Goal: Task Accomplishment & Management: Manage account settings

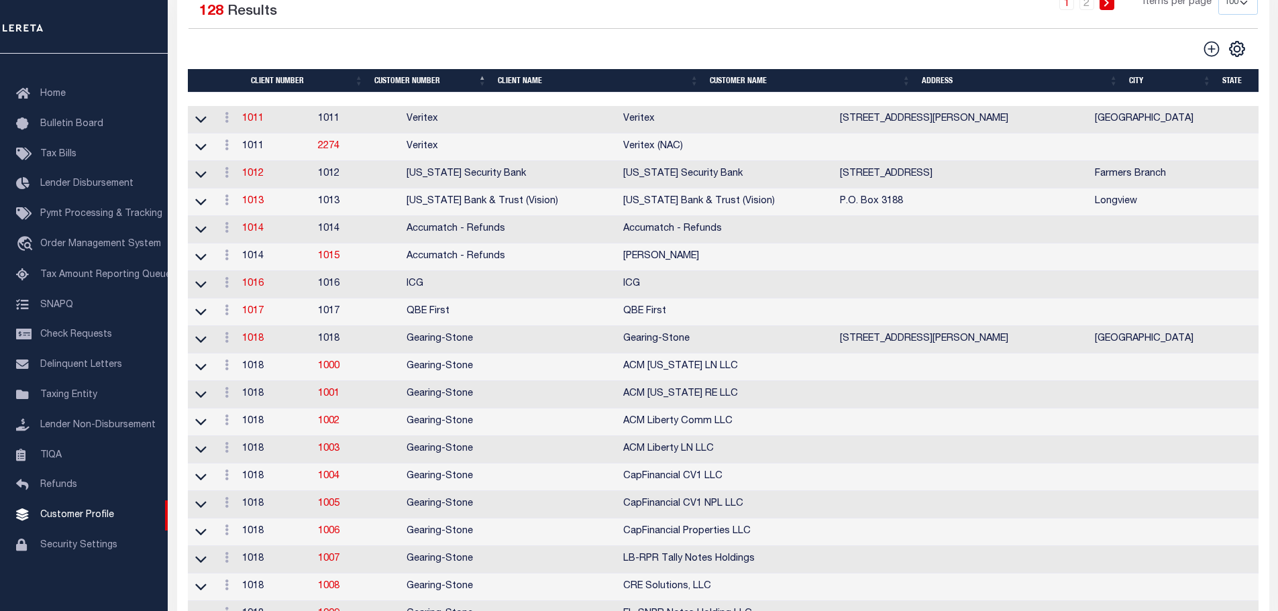
scroll to position [201, 0]
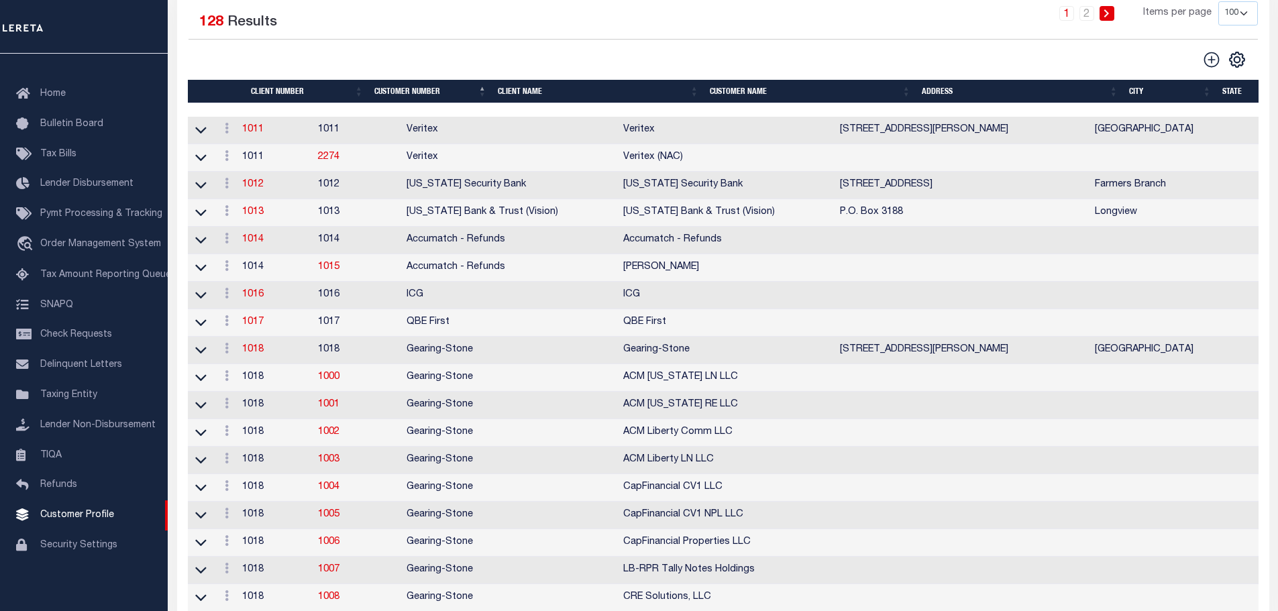
click at [510, 92] on th "Client Name" at bounding box center [598, 91] width 212 height 23
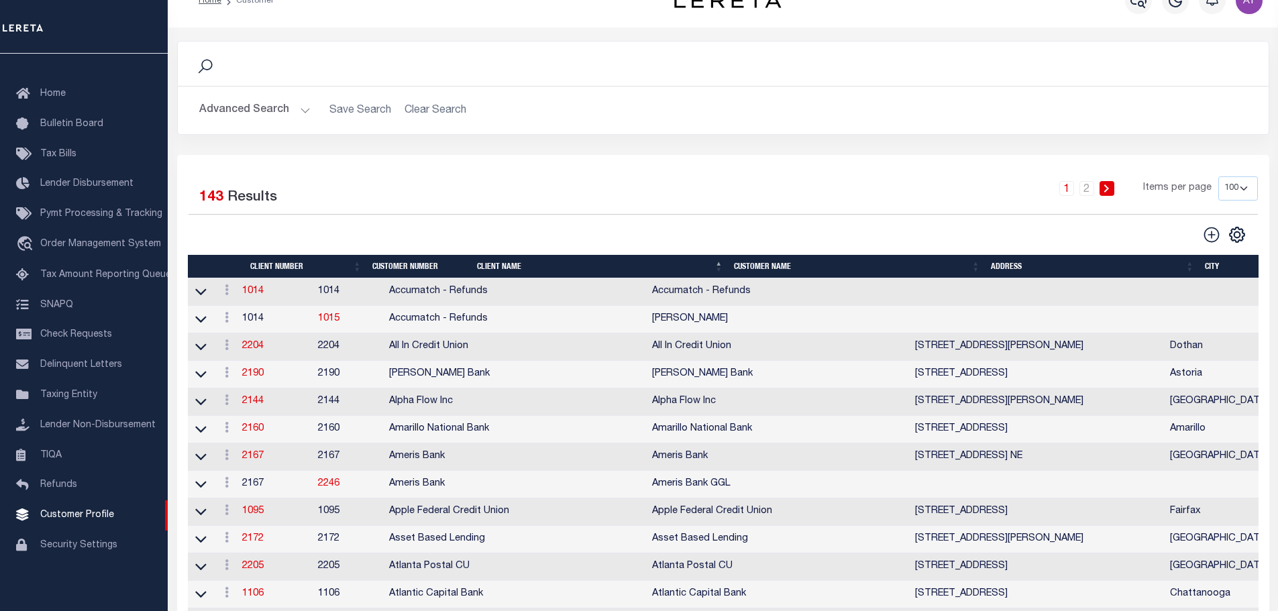
scroll to position [0, 0]
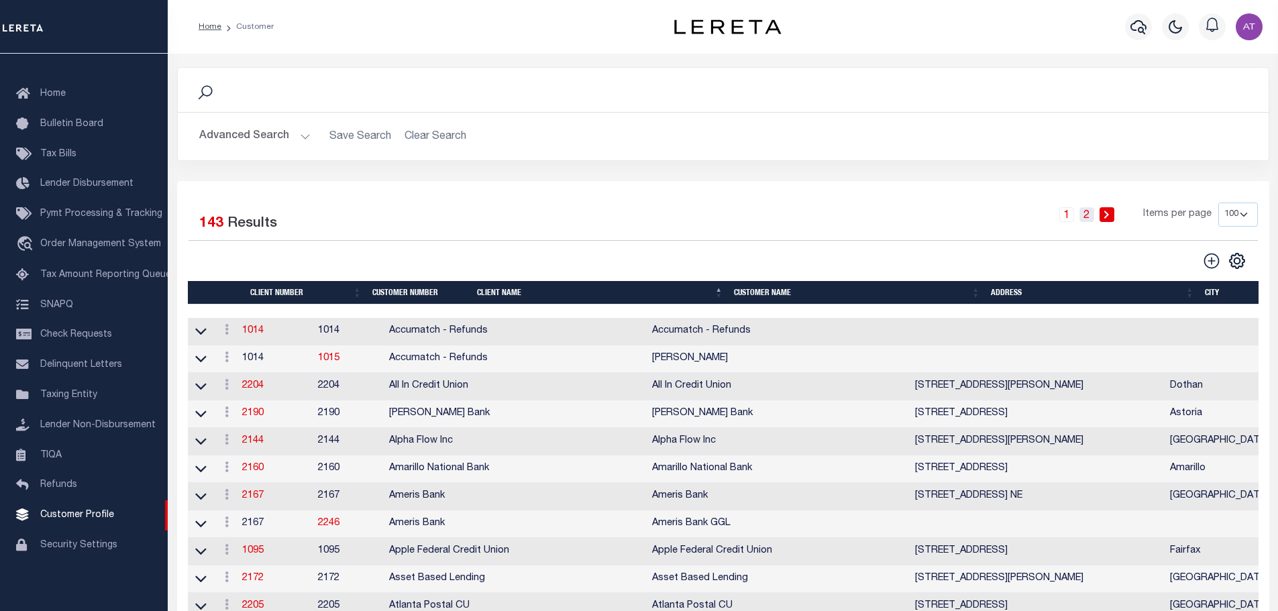
click at [1095, 215] on li "2" at bounding box center [1087, 214] width 20 height 15
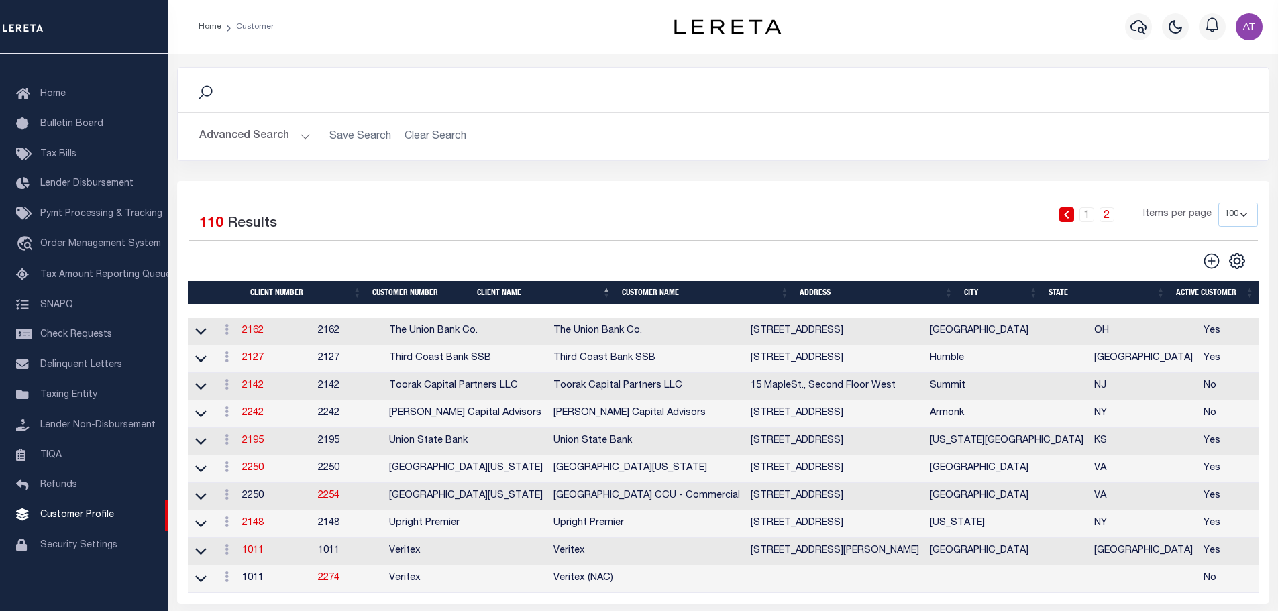
click at [1233, 217] on select "100 200 400" at bounding box center [1238, 215] width 40 height 24
select select "400"
click at [1218, 203] on select "100 200 400" at bounding box center [1238, 215] width 40 height 24
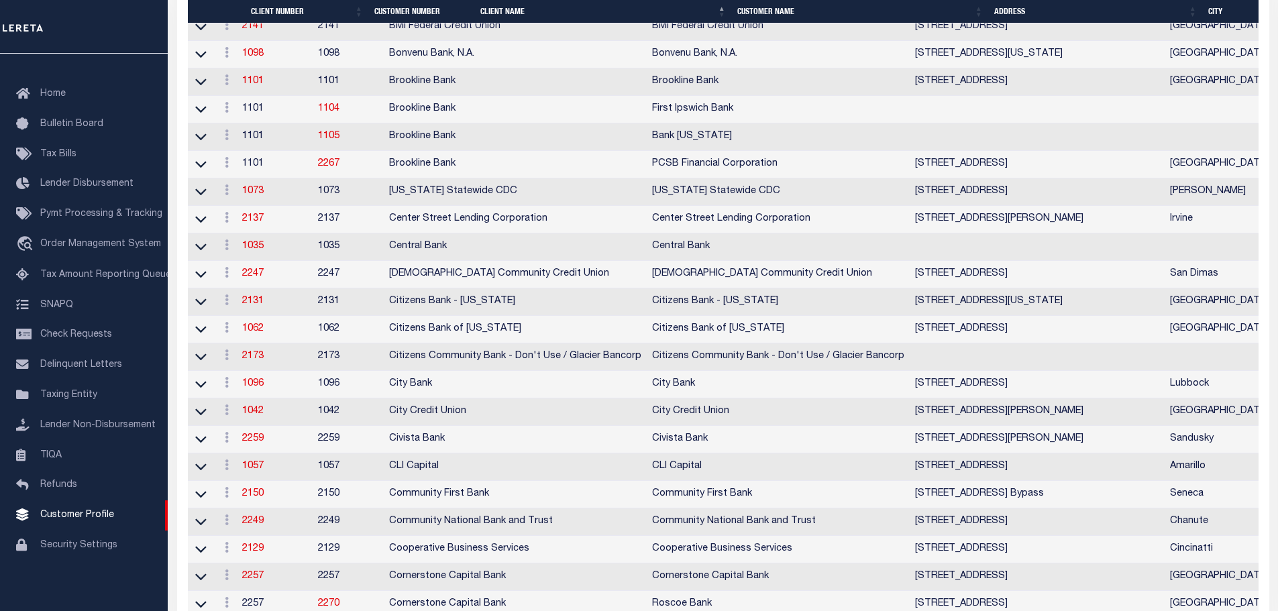
scroll to position [1207, 0]
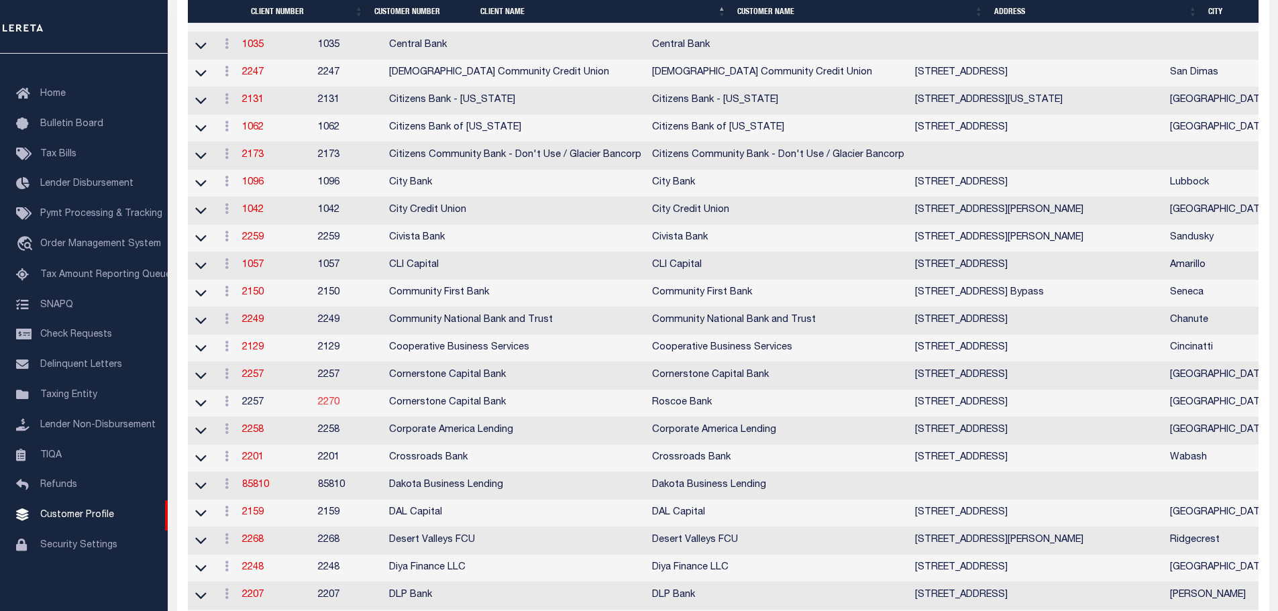
click at [339, 407] on link "2270" at bounding box center [328, 402] width 21 height 9
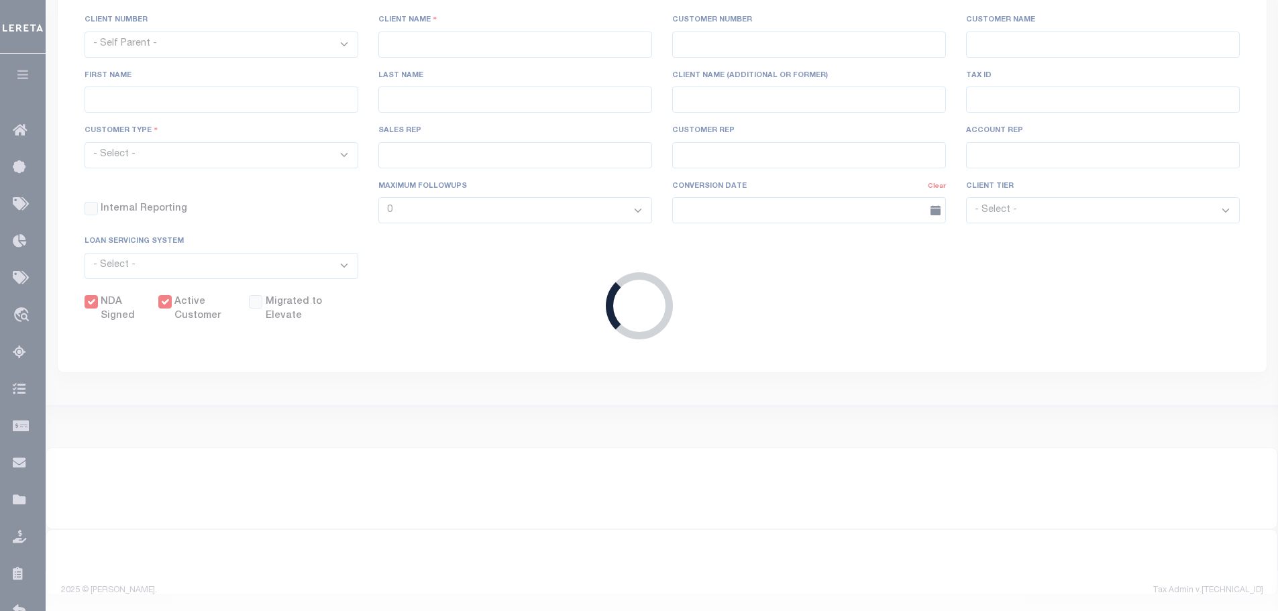
select select "2257"
type input "Cornerstone Capital Bank"
type input "2270"
type input "Roscoe Bank"
type input "[PERSON_NAME]"
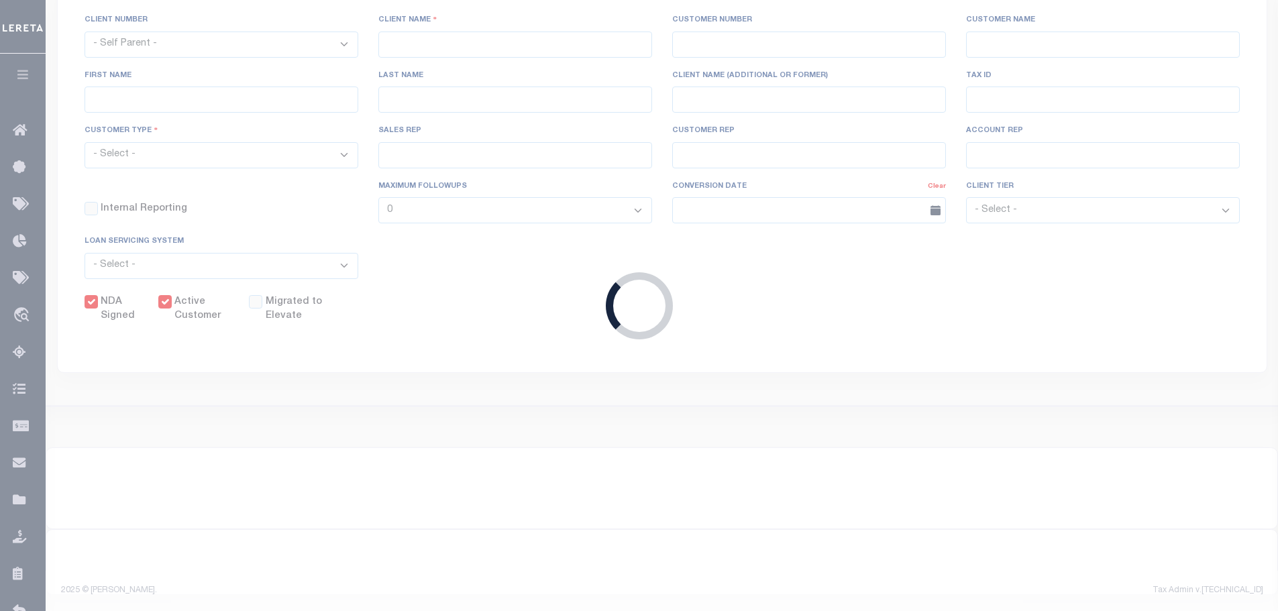
type input "[PERSON_NAME]"
select select "Mixed Portfolio"
type input "[PERSON_NAME]"
select select "OTH"
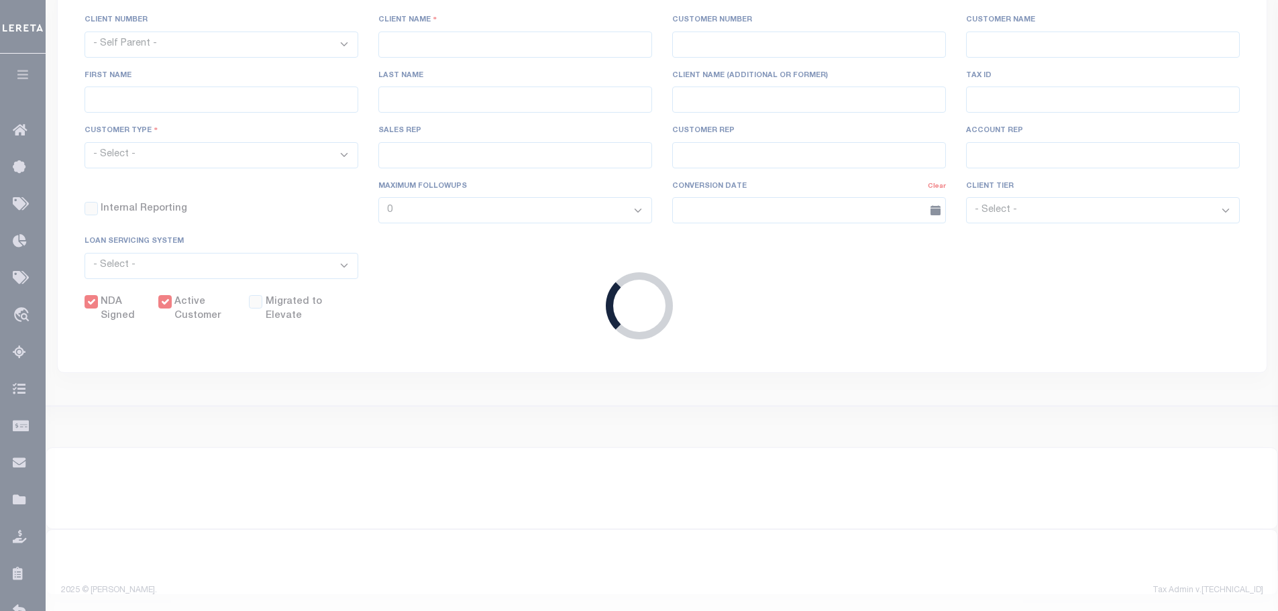
checkbox input "true"
